Goal: Task Accomplishment & Management: Manage account settings

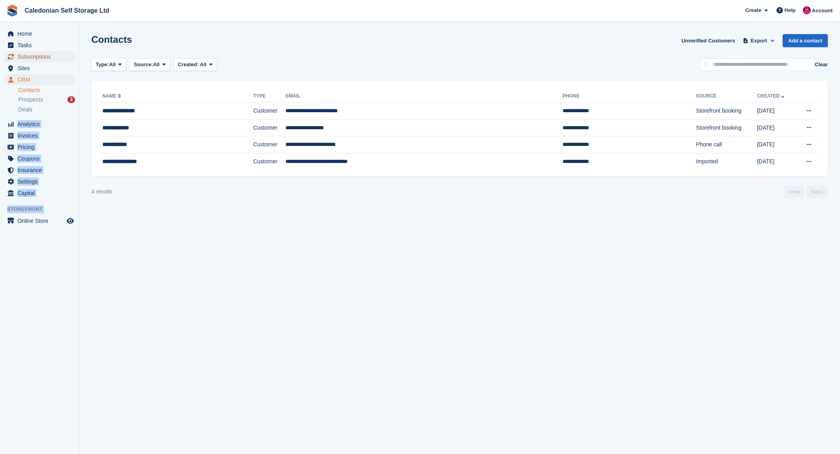
click at [35, 55] on span "Subscriptions" at bounding box center [41, 56] width 48 height 11
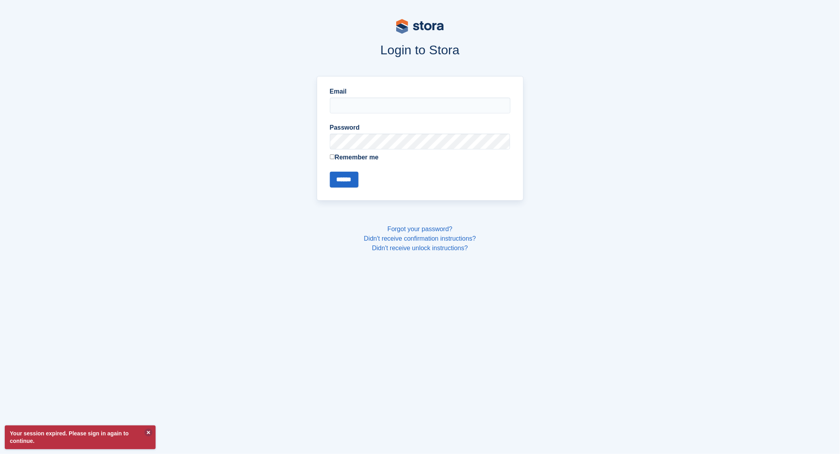
type input "**********"
click at [348, 177] on input "******" at bounding box center [344, 180] width 29 height 16
